Goal: Information Seeking & Learning: Understand process/instructions

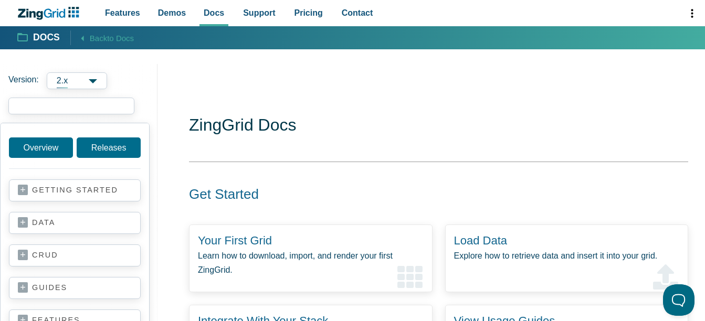
click at [39, 106] on input "search input" at bounding box center [71, 106] width 126 height 17
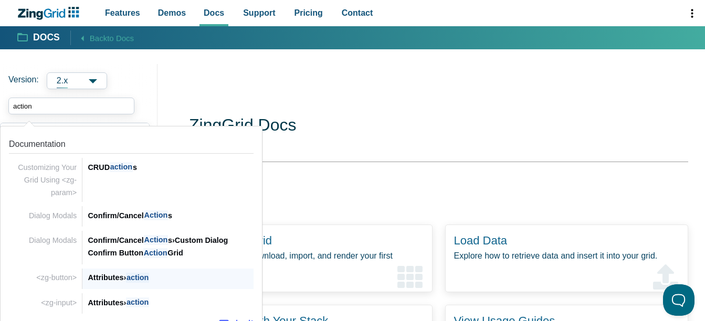
click at [105, 275] on div "Attributes › action" at bounding box center [171, 278] width 166 height 13
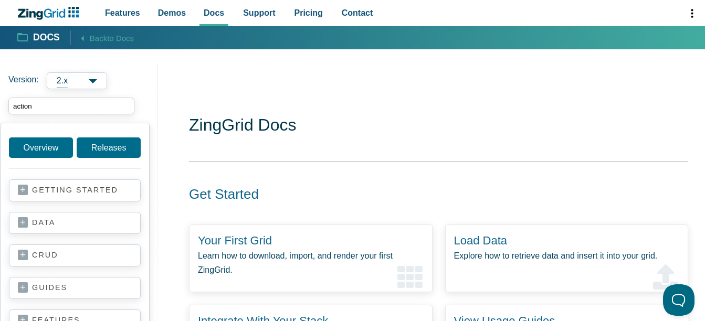
type input "action"
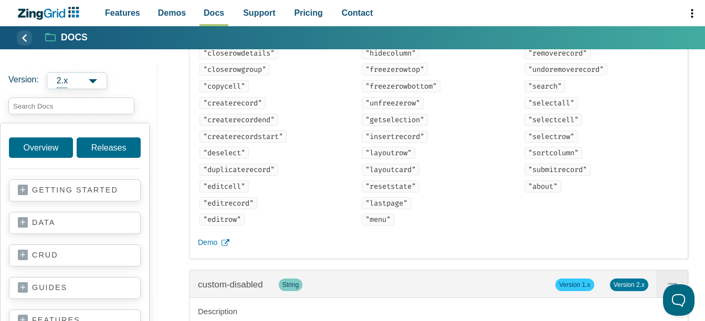
scroll to position [1368, 0]
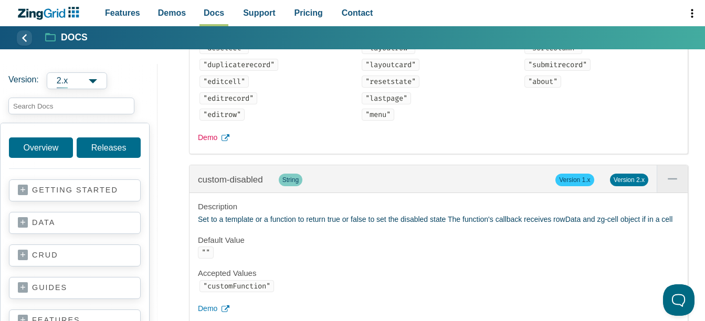
click at [207, 144] on span "Demo" at bounding box center [207, 138] width 19 height 13
